Goal: Navigation & Orientation: Find specific page/section

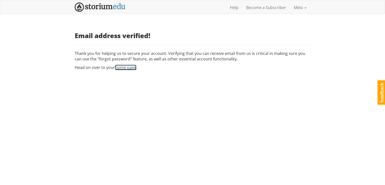
click at [123, 67] on link "home page" at bounding box center [125, 68] width 21 height 6
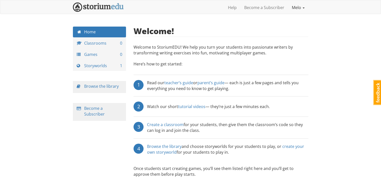
click at [306, 11] on link "Melo" at bounding box center [298, 7] width 20 height 13
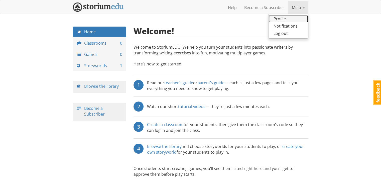
click at [295, 19] on link "Profile" at bounding box center [289, 18] width 40 height 7
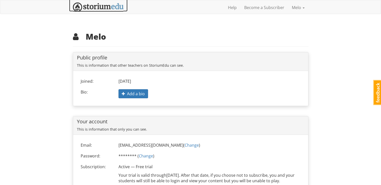
click at [110, 12] on img at bounding box center [98, 7] width 51 height 9
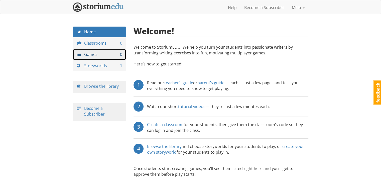
click at [95, 55] on link "Games 0" at bounding box center [99, 54] width 53 height 11
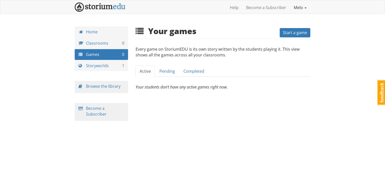
click at [305, 10] on link "Melo" at bounding box center [300, 7] width 20 height 13
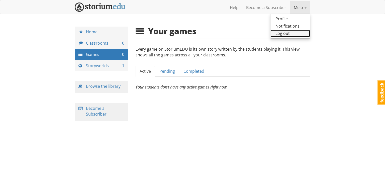
click at [292, 32] on link "Log out" at bounding box center [290, 33] width 40 height 7
